Goal: Information Seeking & Learning: Learn about a topic

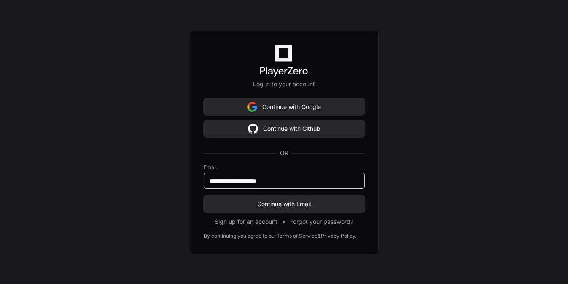
type input "**********"
click at [204, 196] on button "Continue with Email" at bounding box center [284, 204] width 161 height 17
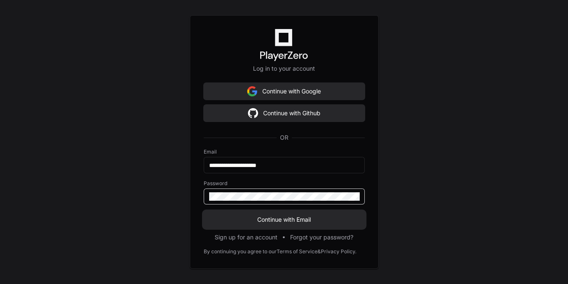
click at [281, 222] on span "Continue with Email" at bounding box center [284, 220] width 161 height 8
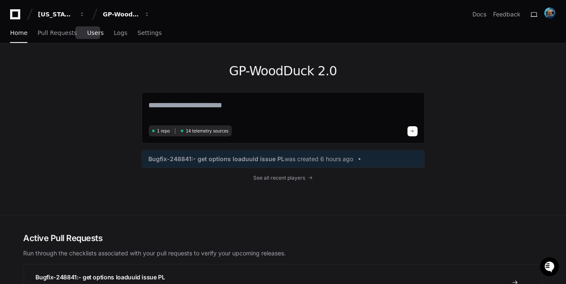
click at [87, 35] on span "Users" at bounding box center [95, 32] width 16 height 5
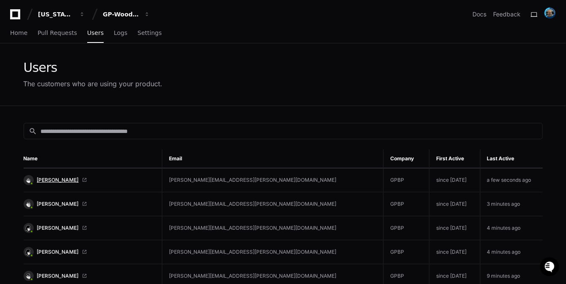
click at [58, 178] on span "[PERSON_NAME]" at bounding box center [58, 180] width 42 height 7
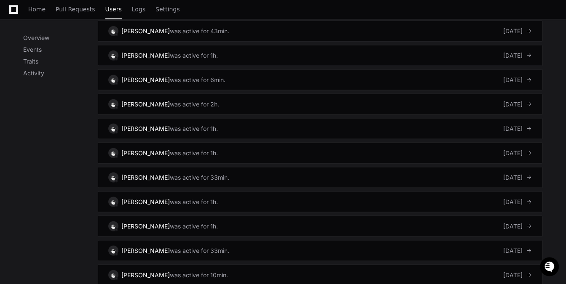
scroll to position [741, 0]
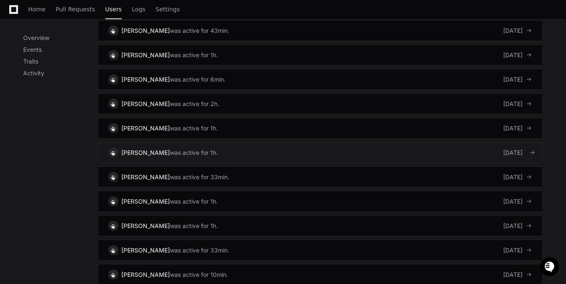
click at [197, 149] on div "was active for 1h." at bounding box center [194, 153] width 48 height 8
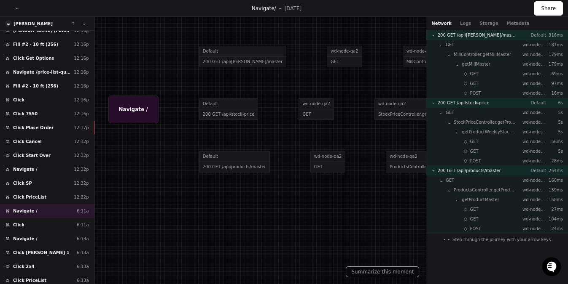
scroll to position [268, 0]
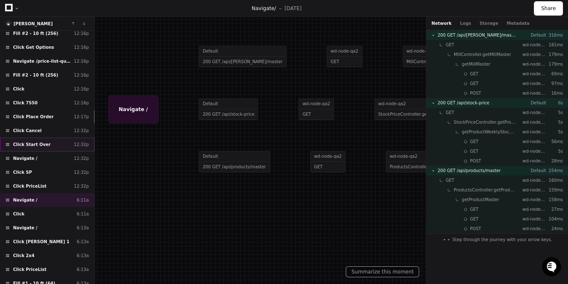
click at [29, 144] on div "Click Start Over 12:32p" at bounding box center [47, 145] width 94 height 14
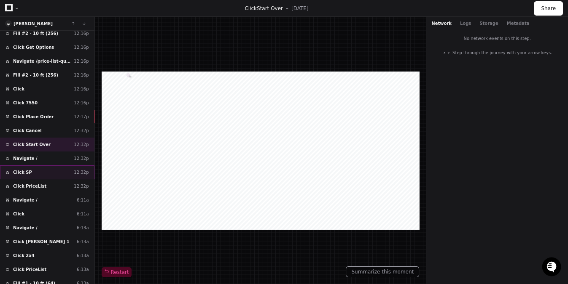
click at [35, 166] on div "Click SP 12:32p" at bounding box center [47, 173] width 94 height 14
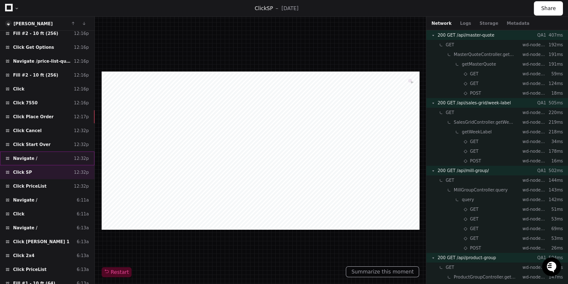
click at [37, 156] on div "Navigate / 12:32p" at bounding box center [47, 159] width 94 height 14
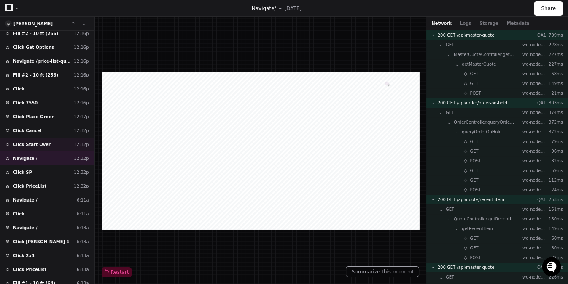
click at [40, 142] on div "Click Start Over 12:32p" at bounding box center [47, 145] width 94 height 14
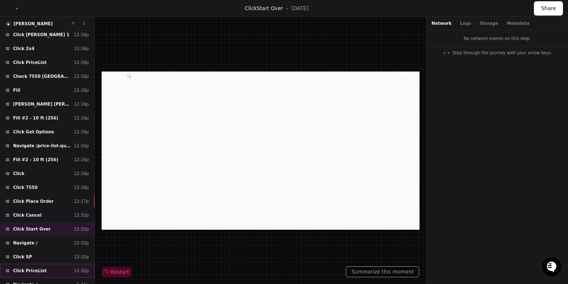
scroll to position [421, 0]
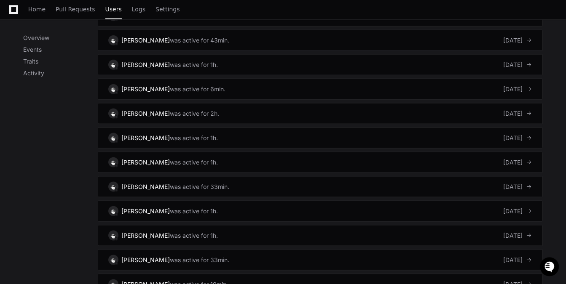
scroll to position [752, 0]
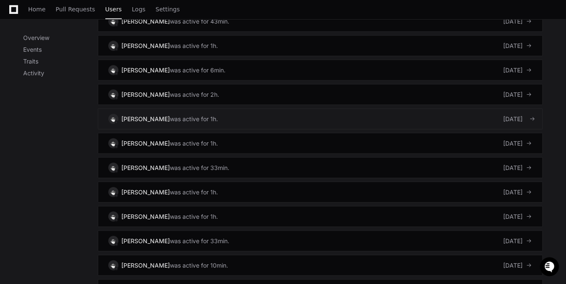
click at [161, 115] on div "[PERSON_NAME]" at bounding box center [146, 119] width 48 height 8
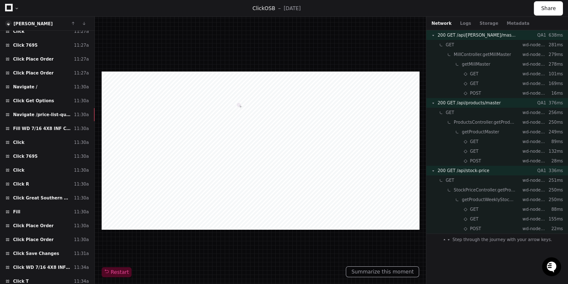
scroll to position [6837, 0]
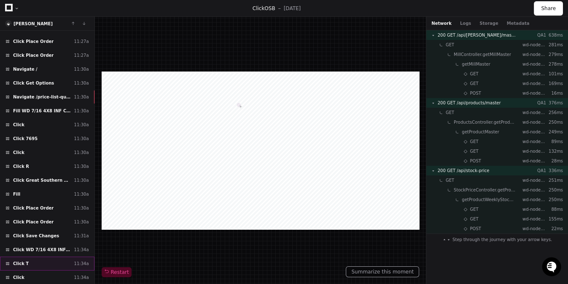
click at [32, 257] on div "Click T 11:34a" at bounding box center [47, 264] width 94 height 14
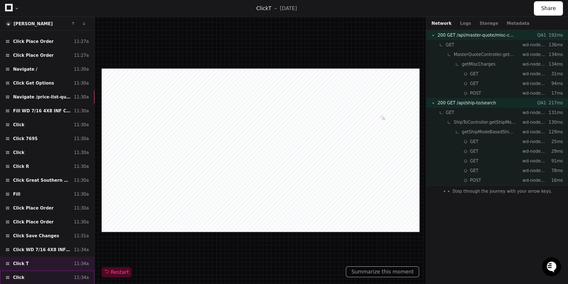
click at [30, 271] on div "Click ​ 11:34a" at bounding box center [47, 278] width 94 height 14
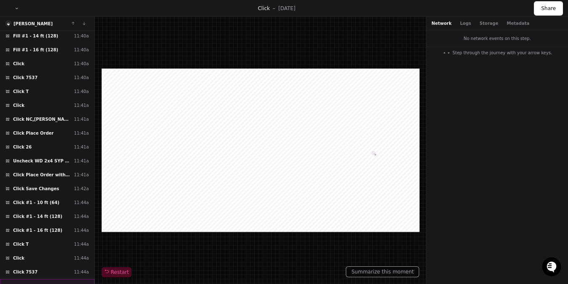
scroll to position [7786, 0]
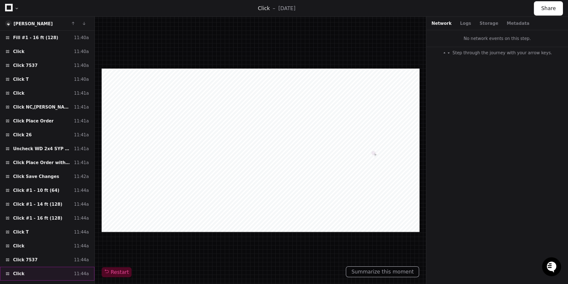
click at [38, 267] on div "Click ​ 11:44a" at bounding box center [47, 274] width 94 height 14
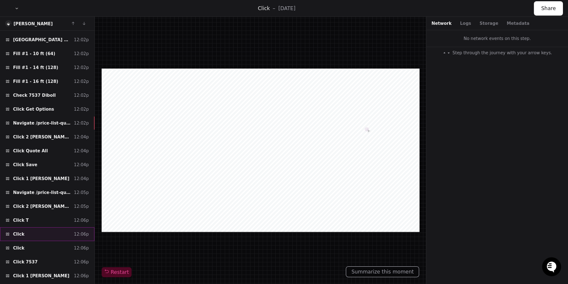
scroll to position [8183, 0]
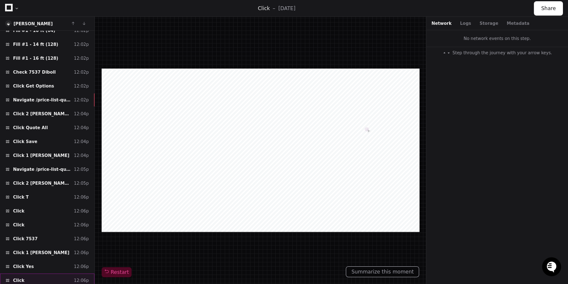
click at [28, 274] on div "Click ​ 12:06p" at bounding box center [47, 281] width 94 height 14
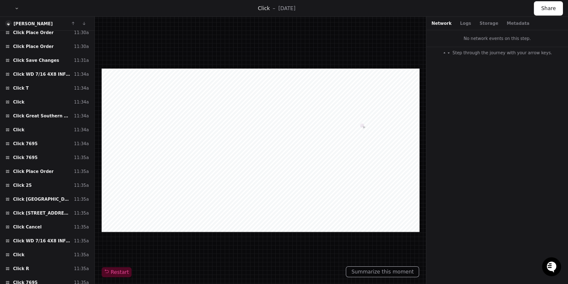
scroll to position [6995, 0]
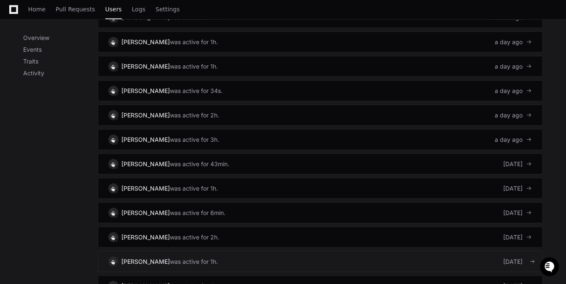
scroll to position [666, 0]
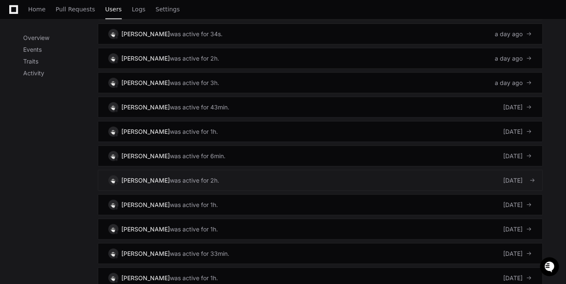
click at [192, 177] on div "was active for 2h." at bounding box center [194, 181] width 49 height 8
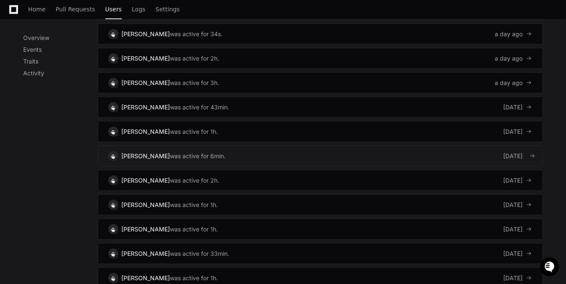
click at [193, 152] on div "was active for 6min." at bounding box center [198, 156] width 56 height 8
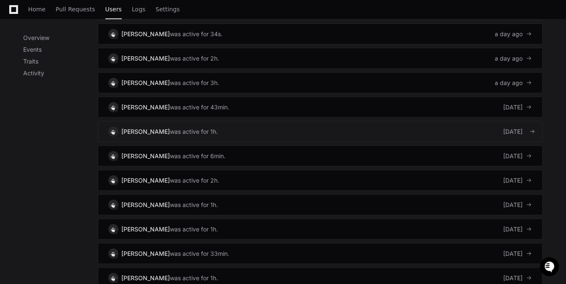
click at [193, 128] on div "was active for 1h." at bounding box center [194, 132] width 48 height 8
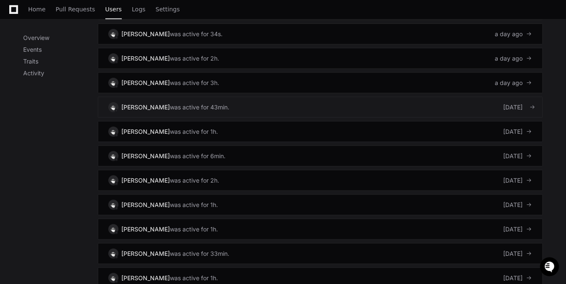
click at [180, 103] on div "was active for 43min." at bounding box center [199, 107] width 59 height 8
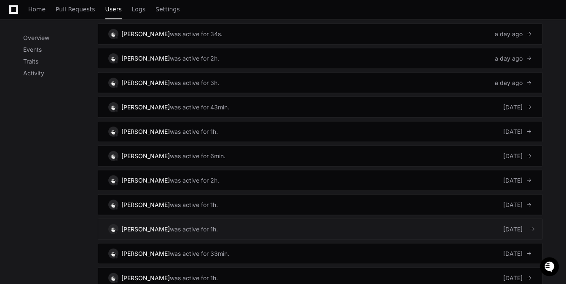
click at [504, 225] on div "[DATE]" at bounding box center [518, 229] width 29 height 8
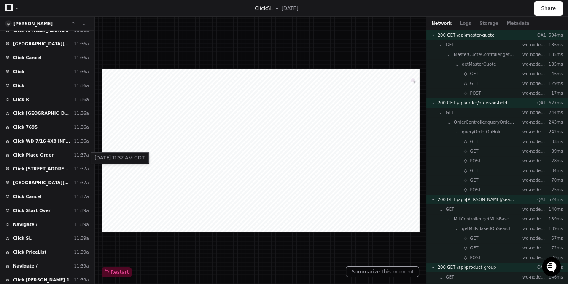
scroll to position [2595, 0]
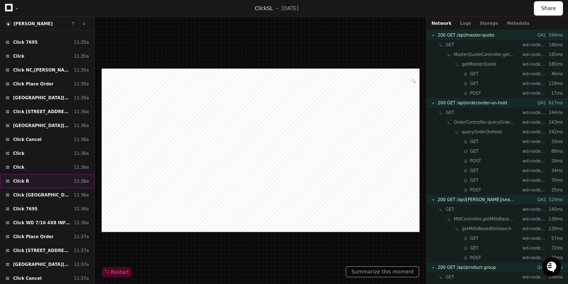
click at [30, 174] on div "Click R 11:36a" at bounding box center [47, 181] width 94 height 14
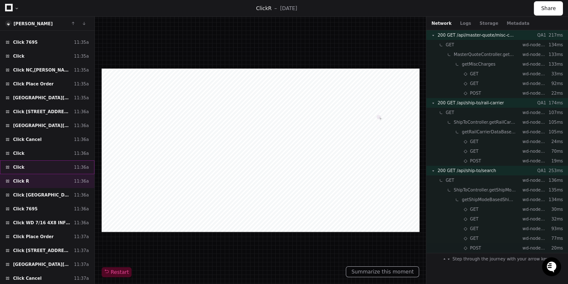
click at [29, 161] on div "Click ​ 11:36a" at bounding box center [47, 168] width 94 height 14
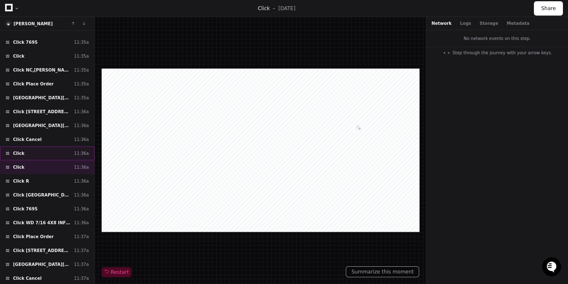
click at [23, 147] on div "Click ​ 11:36a" at bounding box center [47, 154] width 94 height 14
click at [25, 161] on div "Click ​ 11:36a" at bounding box center [47, 168] width 94 height 14
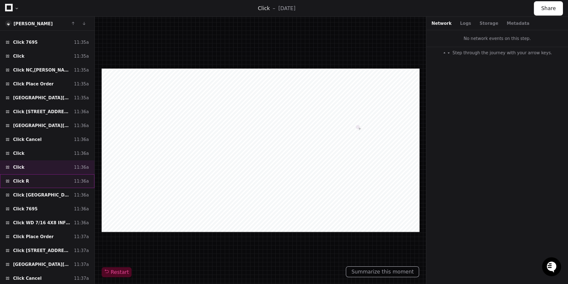
click at [25, 178] on span "Click R" at bounding box center [21, 181] width 16 height 6
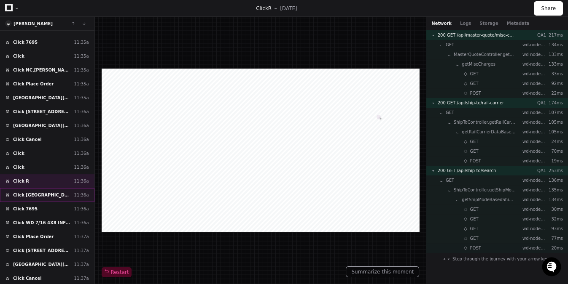
click at [27, 192] on span "Click TX,Mabank" at bounding box center [42, 195] width 58 height 6
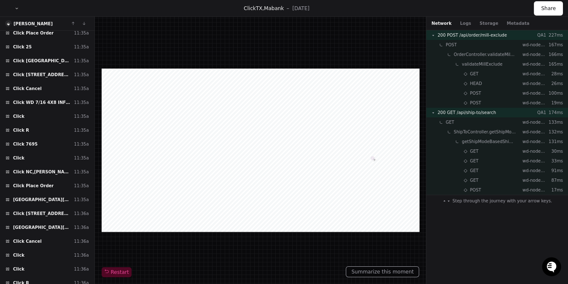
scroll to position [2480, 0]
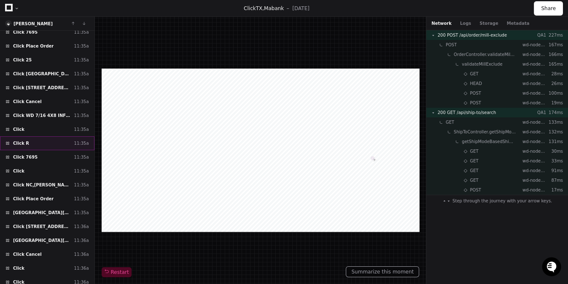
click at [24, 140] on span "Click R" at bounding box center [21, 143] width 16 height 6
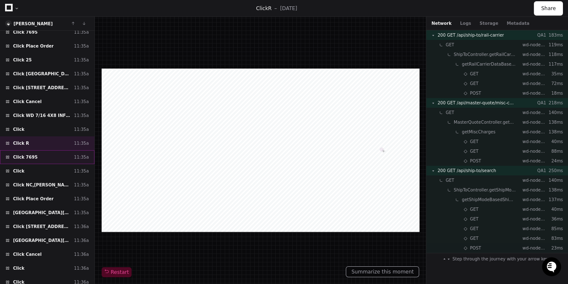
click at [28, 154] on span "Click 7695" at bounding box center [25, 157] width 24 height 6
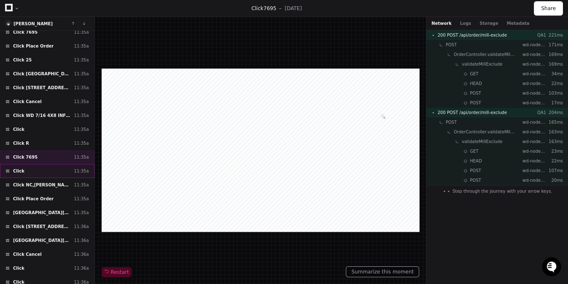
click at [27, 164] on div "Click ​ 11:35a" at bounding box center [47, 171] width 94 height 14
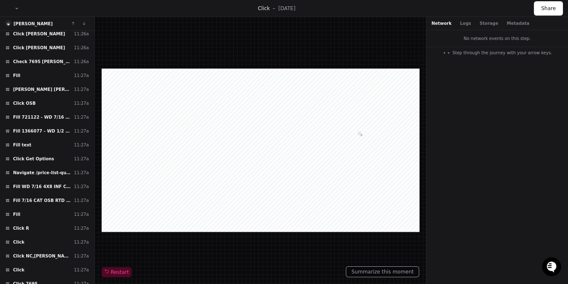
scroll to position [1905, 0]
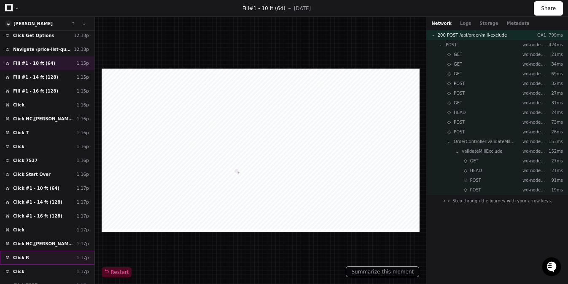
click at [24, 255] on span "Click R" at bounding box center [21, 258] width 16 height 6
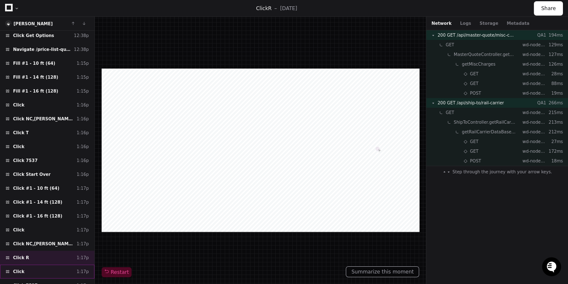
click at [24, 265] on div "Click ​ 1:17p" at bounding box center [47, 272] width 94 height 14
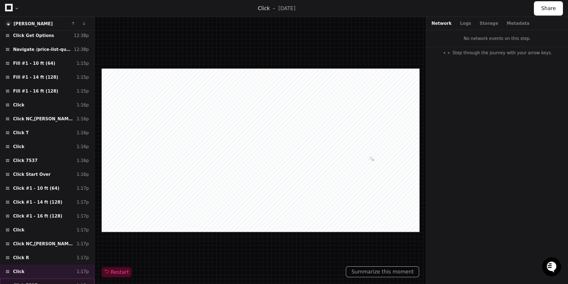
click at [27, 283] on span "Click 7537" at bounding box center [25, 286] width 24 height 6
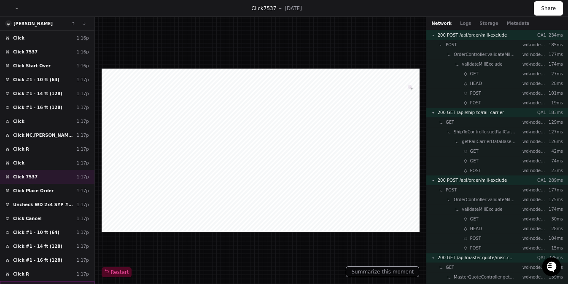
scroll to position [311, 0]
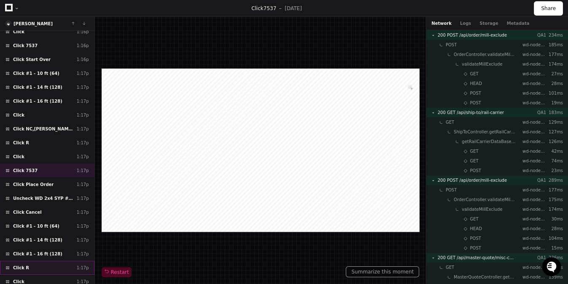
click at [32, 261] on div "Click R 1:17p" at bounding box center [47, 268] width 94 height 14
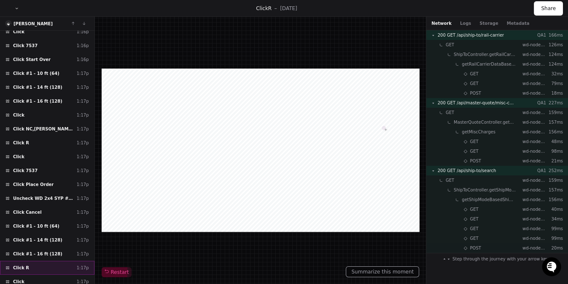
scroll to position [350, 0]
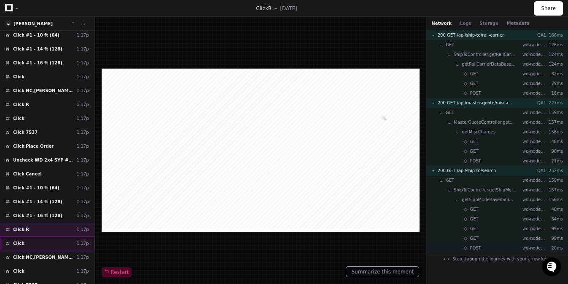
click at [32, 237] on div "Click ​ 1:17p" at bounding box center [47, 244] width 94 height 14
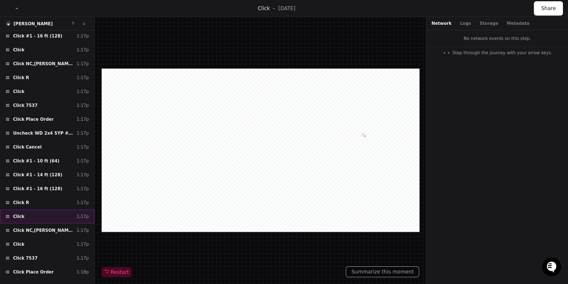
scroll to position [388, 0]
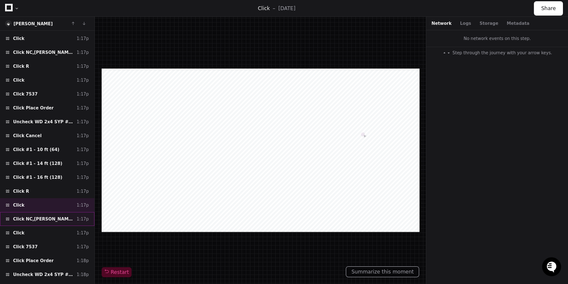
click at [37, 216] on span "Click NC,[PERSON_NAME]" at bounding box center [43, 219] width 60 height 6
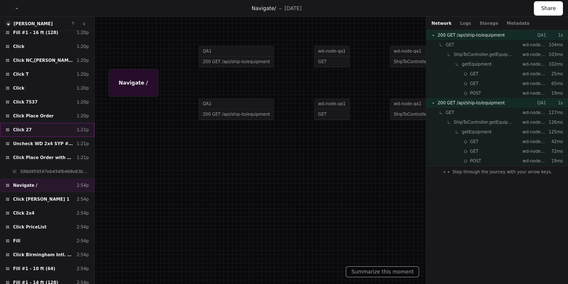
scroll to position [196, 0]
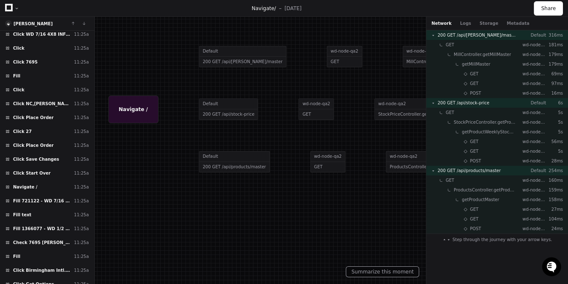
scroll to position [9427, 0]
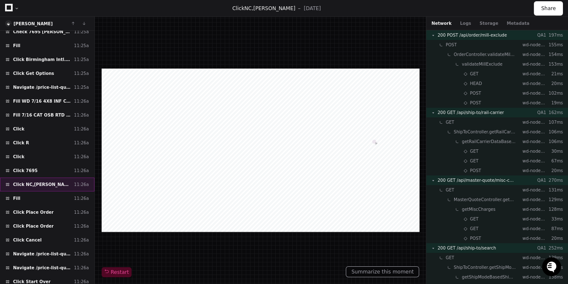
scroll to position [9632, 0]
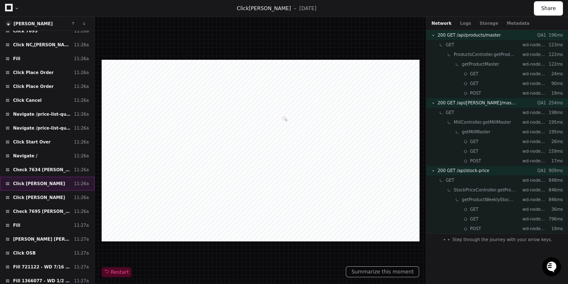
scroll to position [9786, 0]
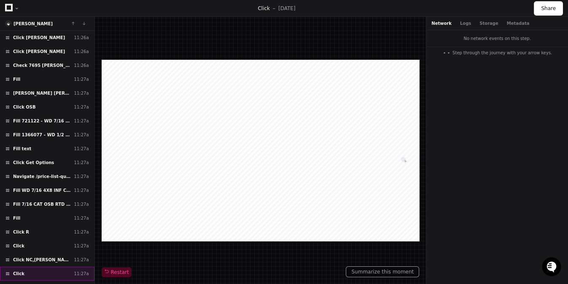
scroll to position [9952, 0]
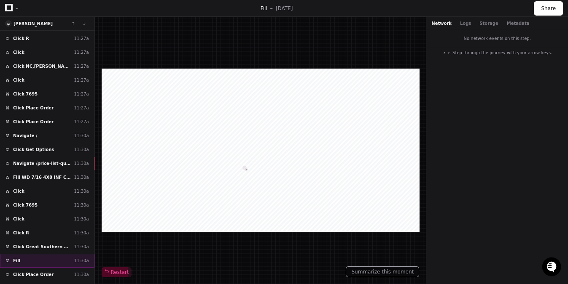
scroll to position [10119, 0]
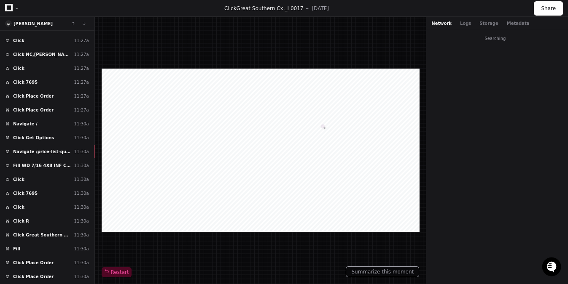
scroll to position [10135, 0]
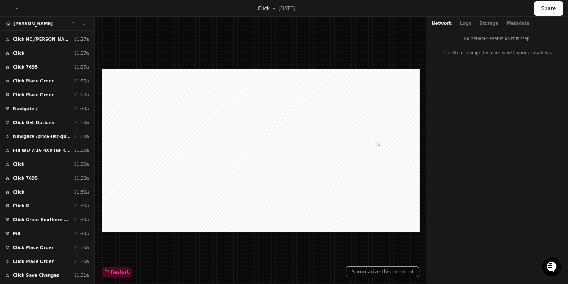
scroll to position [10150, 0]
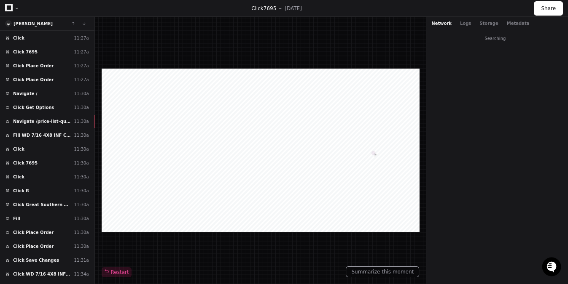
scroll to position [10165, 0]
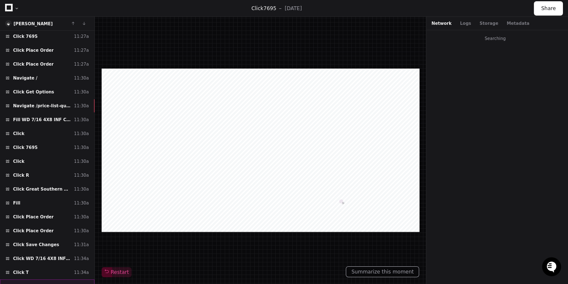
scroll to position [10181, 0]
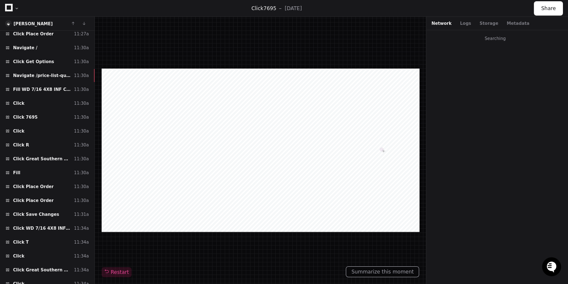
scroll to position [10211, 0]
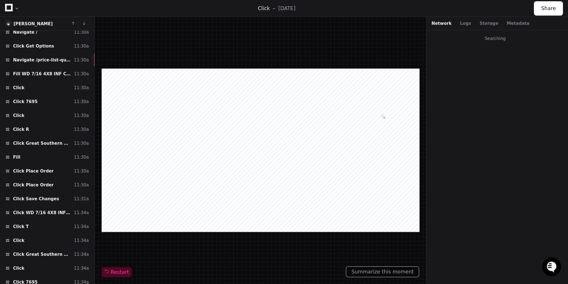
scroll to position [10226, 0]
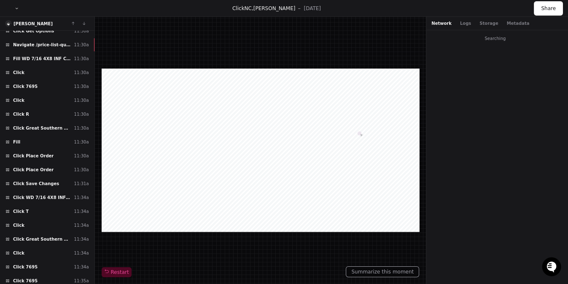
scroll to position [10242, 0]
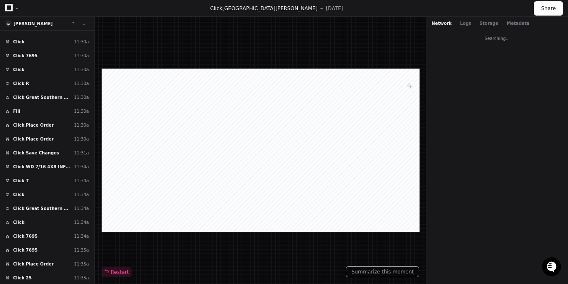
scroll to position [10272, 0]
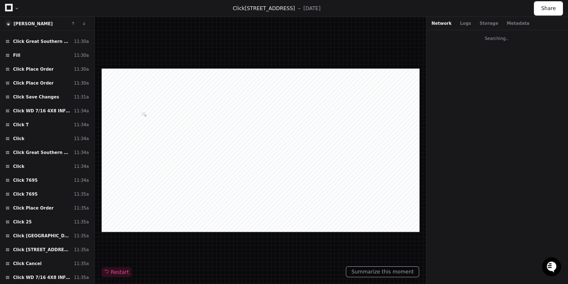
scroll to position [10364, 0]
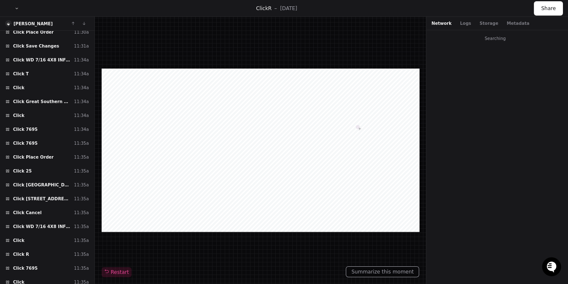
scroll to position [10380, 0]
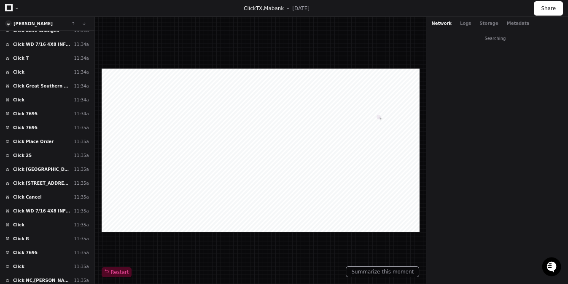
scroll to position [10395, 0]
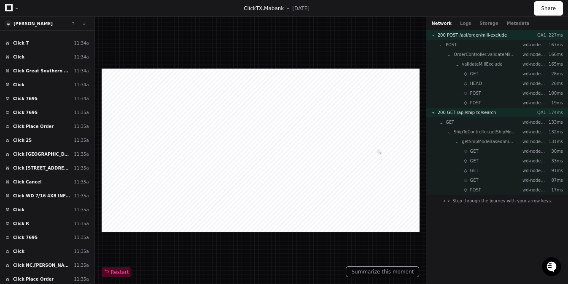
scroll to position [10410, 0]
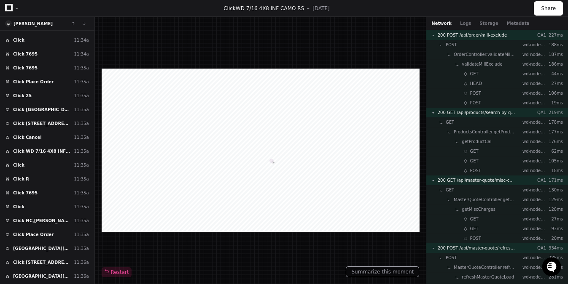
scroll to position [10453, 0]
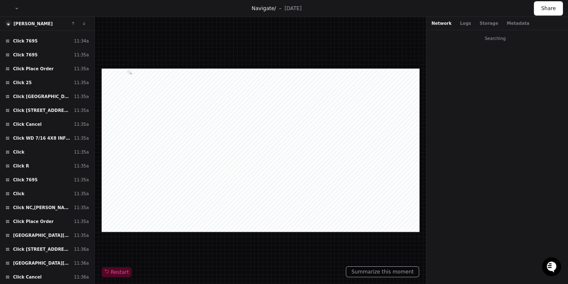
scroll to position [10468, 0]
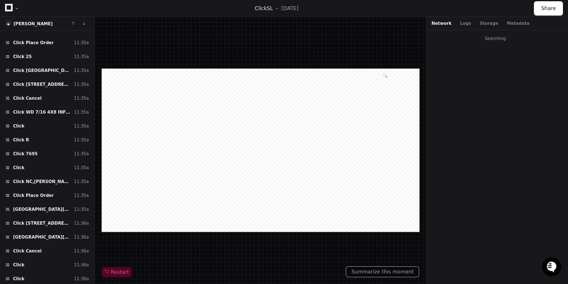
scroll to position [10483, 0]
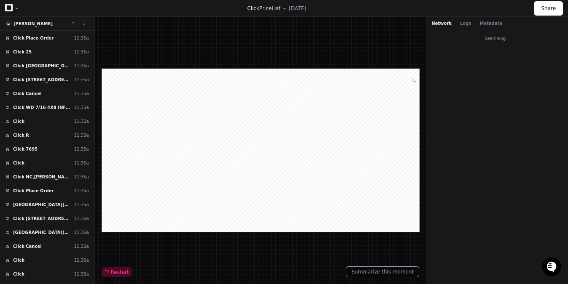
scroll to position [10499, 0]
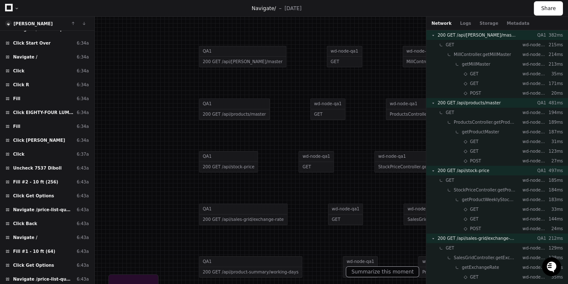
scroll to position [2066, 0]
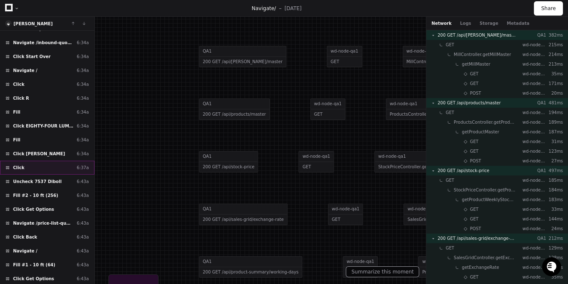
click at [36, 161] on div "Click ​ 6:37a" at bounding box center [47, 168] width 94 height 14
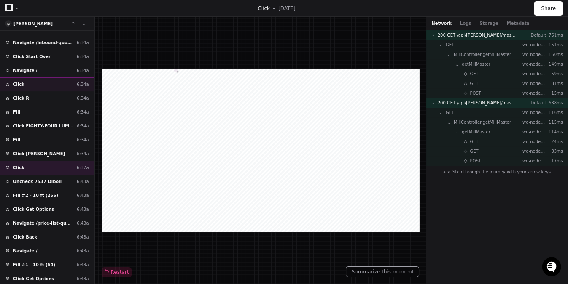
click at [21, 78] on div "Click ​ 6:34a" at bounding box center [47, 85] width 94 height 14
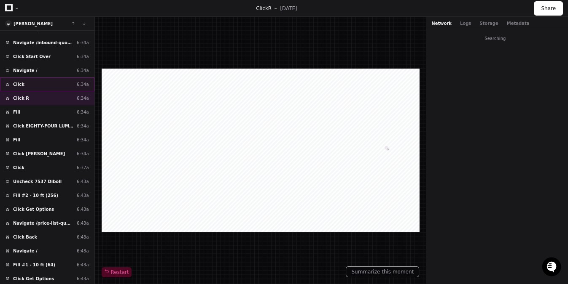
scroll to position [2082, 0]
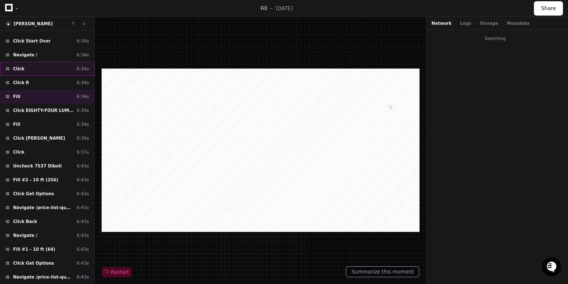
scroll to position [2097, 0]
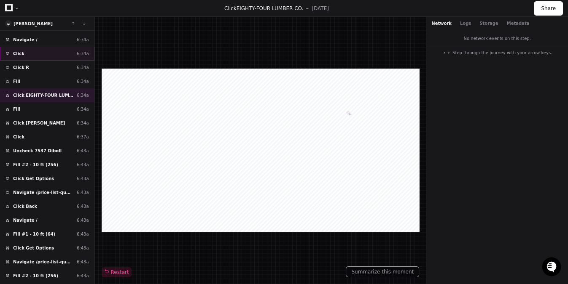
scroll to position [2112, 0]
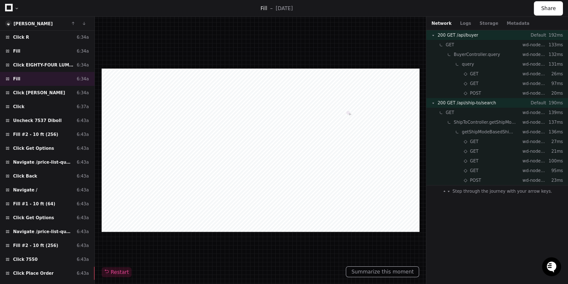
scroll to position [2128, 0]
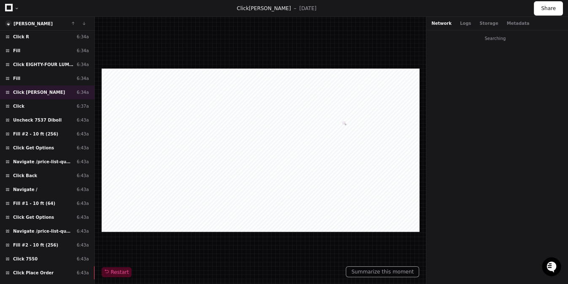
scroll to position [2143, 0]
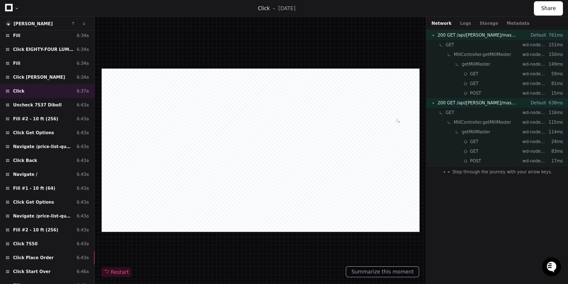
scroll to position [2158, 0]
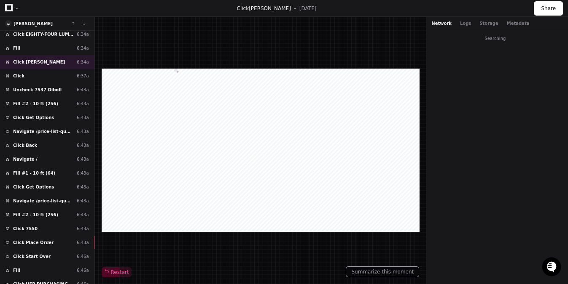
scroll to position [2143, 0]
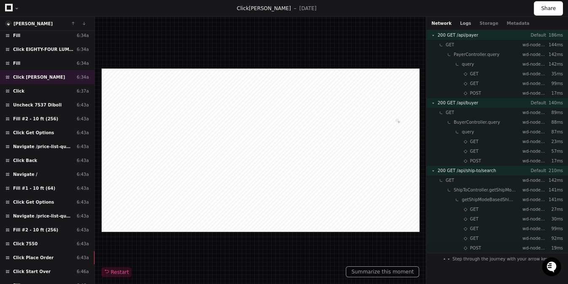
click at [462, 23] on button "Logs" at bounding box center [465, 23] width 11 height 6
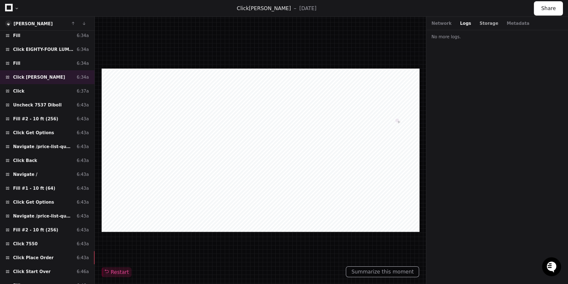
click at [481, 24] on button "Storage" at bounding box center [488, 23] width 19 height 6
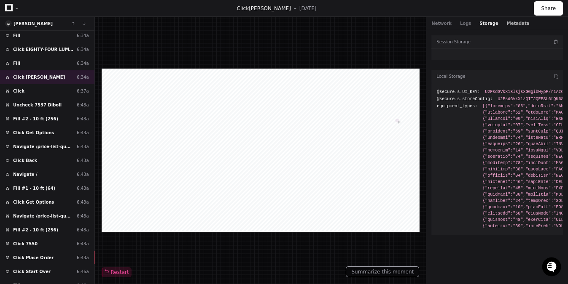
click at [506, 24] on button "Metadata" at bounding box center [517, 23] width 23 height 6
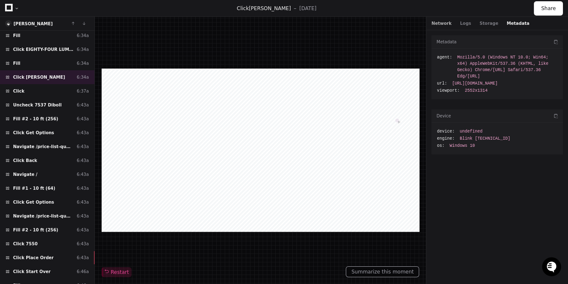
click at [441, 22] on button "Network" at bounding box center [441, 23] width 20 height 6
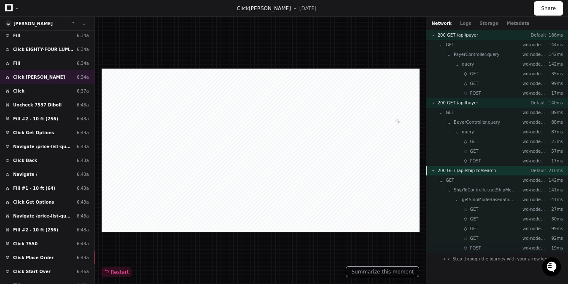
click at [475, 169] on span "200 GET /api/ship-to/search" at bounding box center [466, 171] width 59 height 6
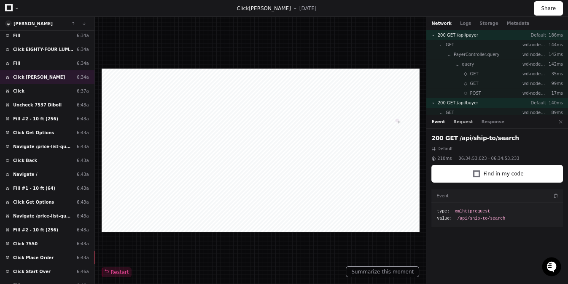
click at [459, 121] on button "Request" at bounding box center [462, 122] width 19 height 6
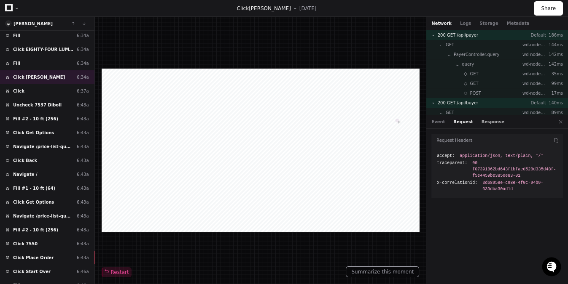
click at [481, 121] on button "Response" at bounding box center [492, 122] width 23 height 6
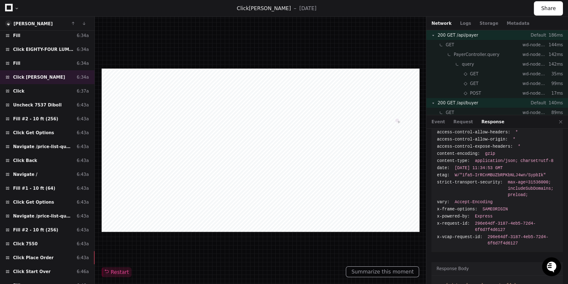
scroll to position [32, 0]
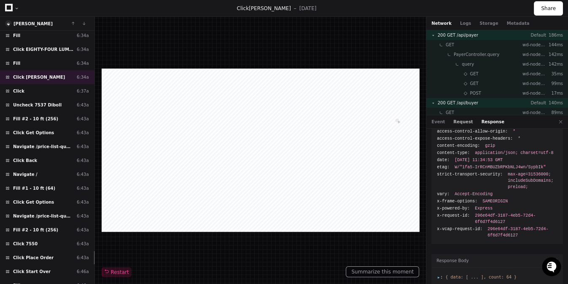
click at [461, 120] on button "Request" at bounding box center [462, 122] width 19 height 6
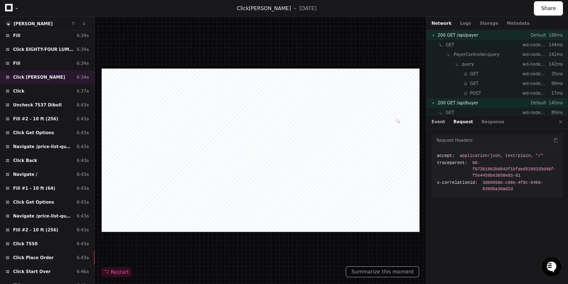
click at [439, 119] on button "Event" at bounding box center [437, 122] width 13 height 6
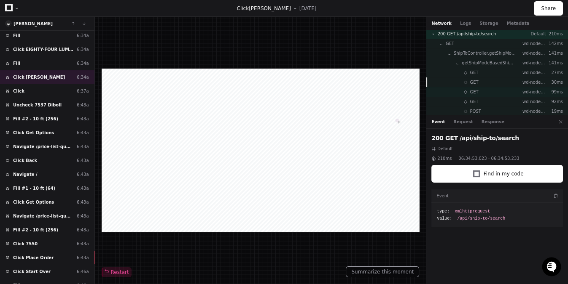
scroll to position [152, 0]
